Goal: Task Accomplishment & Management: Use online tool/utility

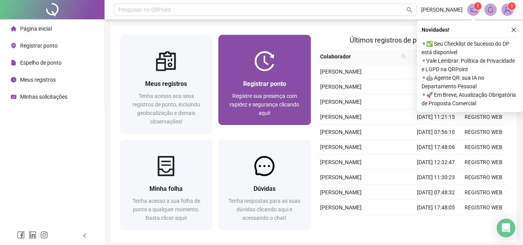
click at [291, 112] on div "Registre sua presença com rapidez e segurança clicando aqui!" at bounding box center [265, 105] width 74 height 26
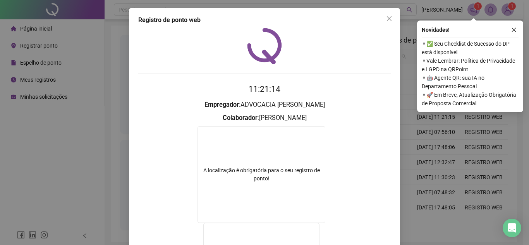
drag, startPoint x: 384, startPoint y: 21, endPoint x: 373, endPoint y: 31, distance: 14.3
click at [386, 21] on icon "close" at bounding box center [389, 18] width 6 height 6
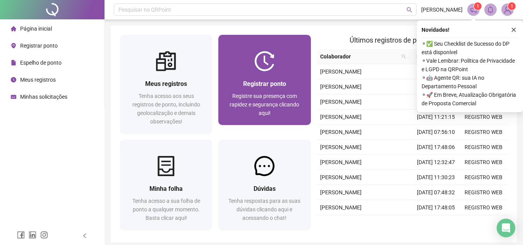
click at [289, 86] on div "Registrar ponto" at bounding box center [265, 84] width 74 height 10
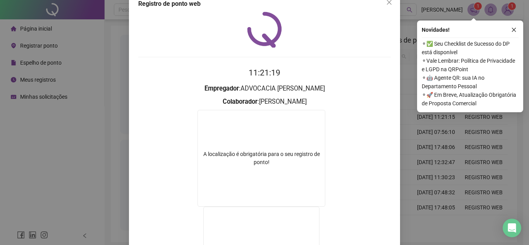
scroll to position [12, 0]
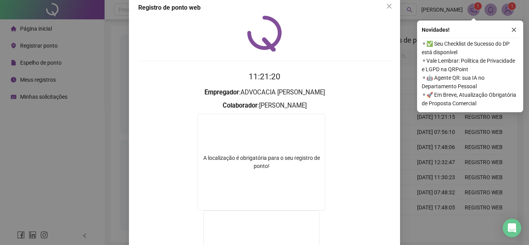
click at [378, 14] on div "Registro de ponto web 11:21:20 Empregador : ADVOCACIA DE [PERSON_NAME] : [PERSO…" at bounding box center [264, 173] width 271 height 357
click at [383, 11] on button "Close" at bounding box center [389, 6] width 12 height 12
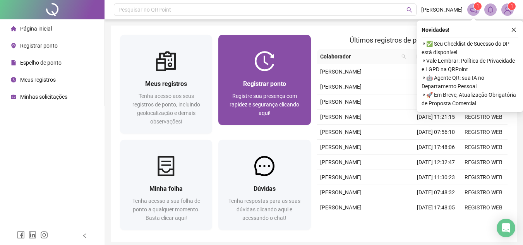
click at [289, 74] on div "Registrar ponto Registre sua presença com rapidez e segurança clicando aqui!" at bounding box center [264, 98] width 92 height 54
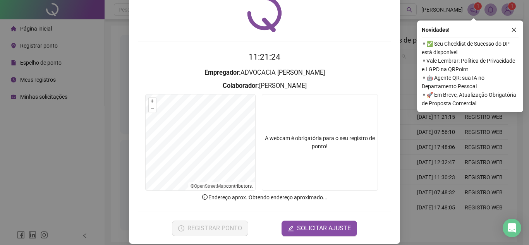
scroll to position [40, 0]
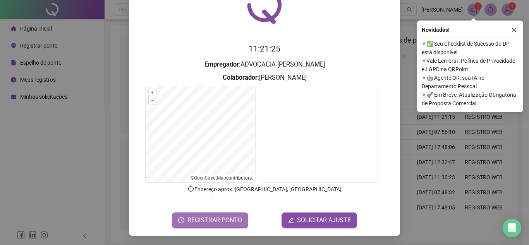
click at [219, 227] on button "REGISTRAR PONTO" at bounding box center [210, 220] width 76 height 15
